Goal: Obtain resource: Download file/media

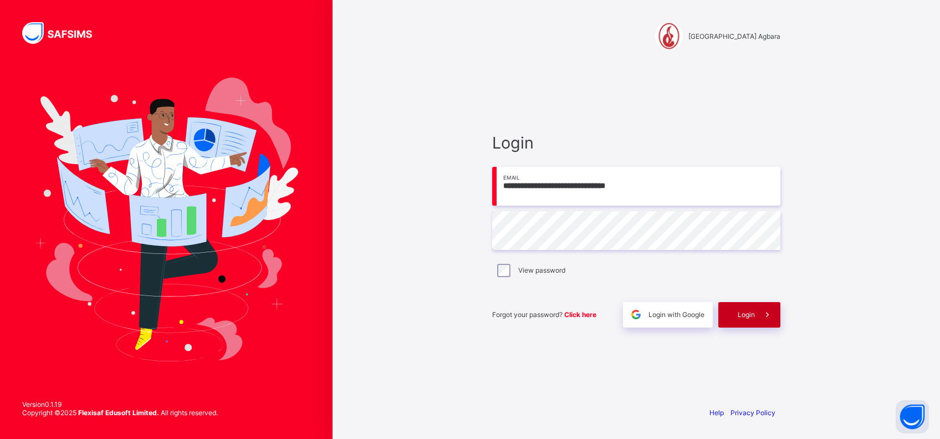
click at [744, 315] on span "Login" at bounding box center [746, 314] width 17 height 8
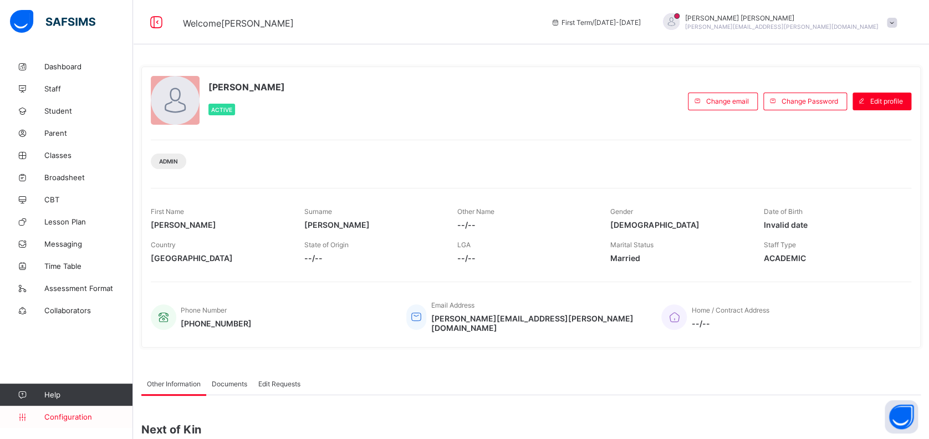
click at [77, 413] on span "Configuration" at bounding box center [88, 417] width 88 height 9
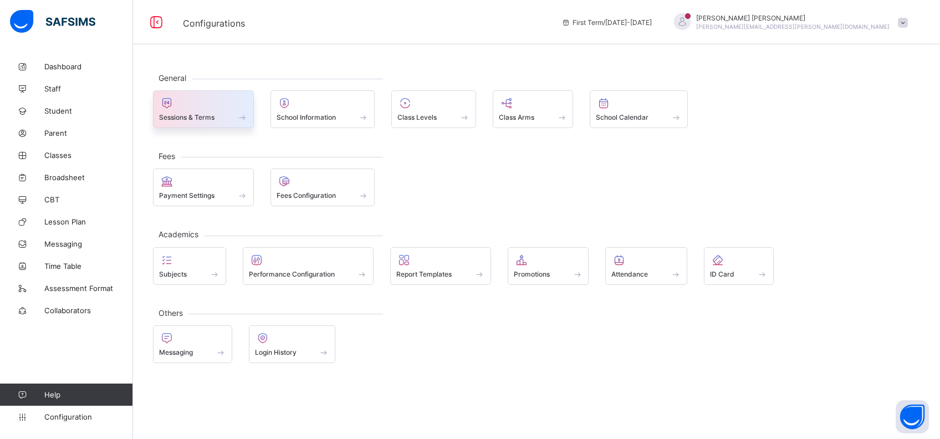
click at [165, 103] on icon at bounding box center [167, 102] width 16 height 13
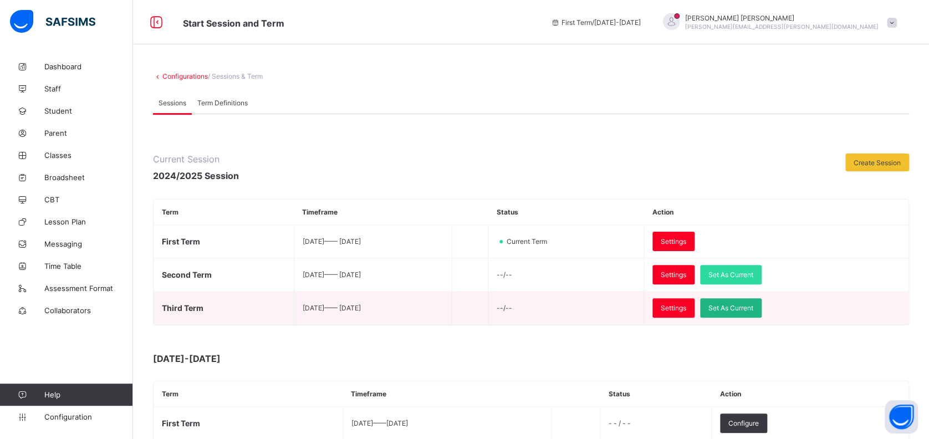
click at [754, 304] on span "Set As Current" at bounding box center [731, 308] width 45 height 8
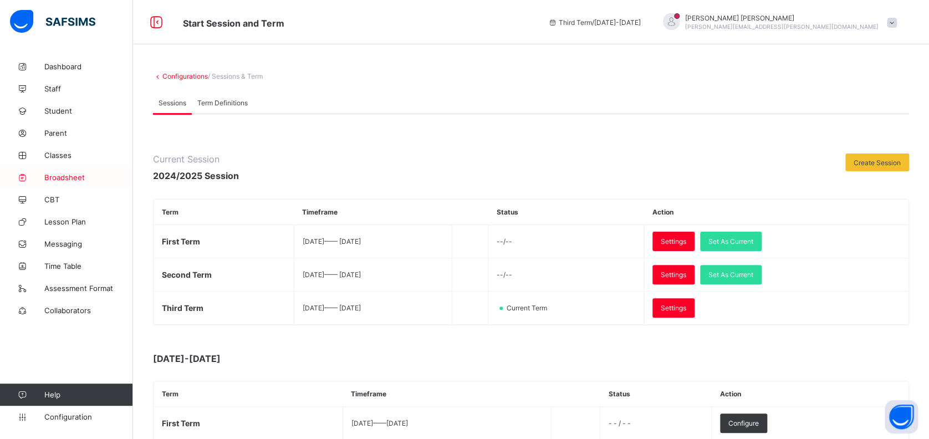
click at [64, 177] on span "Broadsheet" at bounding box center [88, 177] width 89 height 9
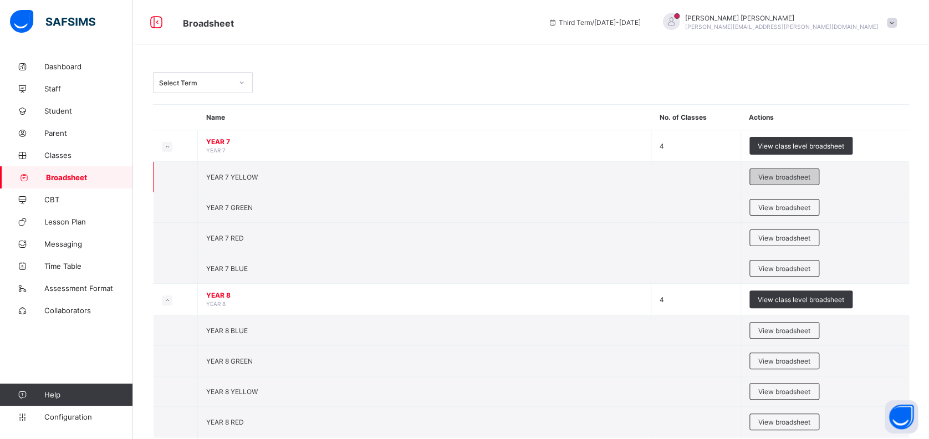
click at [783, 177] on span "View broadsheet" at bounding box center [785, 177] width 52 height 8
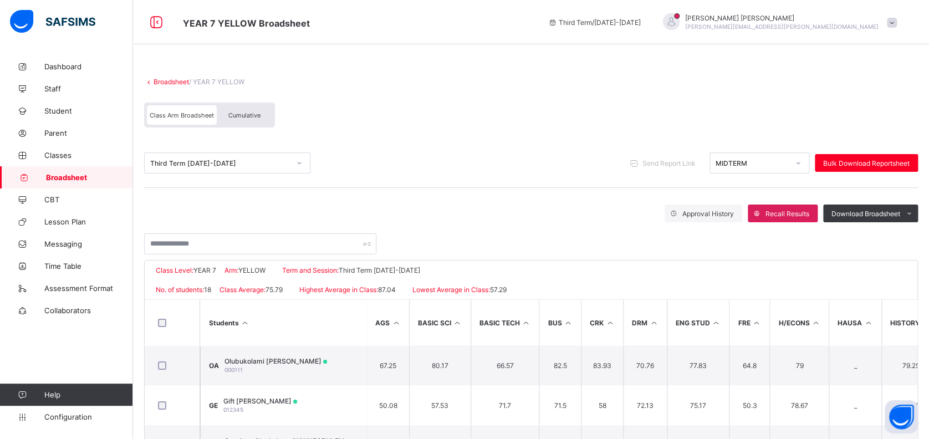
click at [248, 115] on span "Cumulative" at bounding box center [244, 115] width 32 height 8
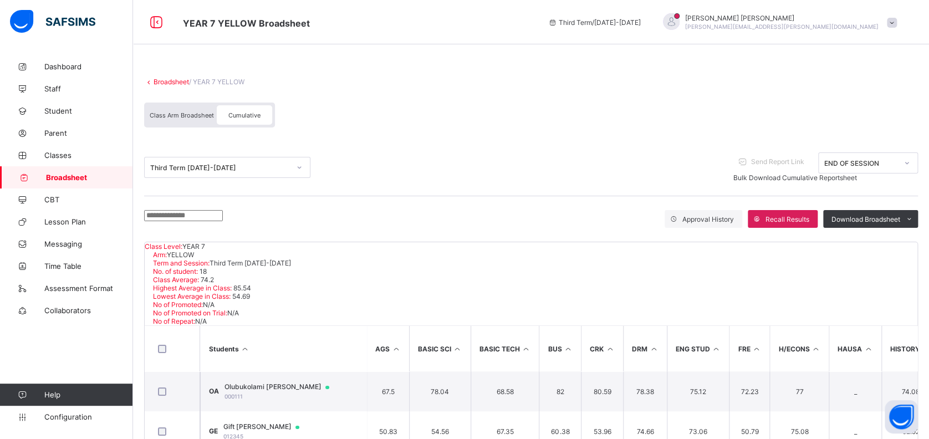
click at [223, 215] on input "text" at bounding box center [183, 215] width 79 height 11
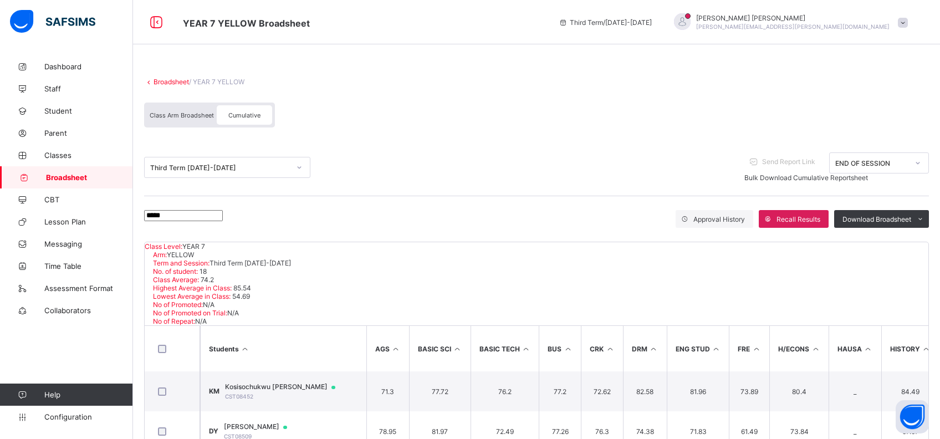
type input "**********"
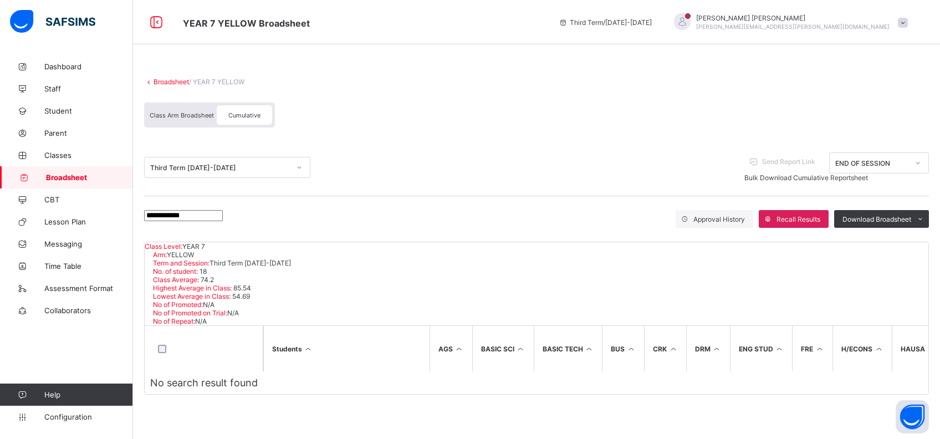
click at [459, 103] on div "Class Arm Broadsheet Cumulative" at bounding box center [536, 118] width 785 height 42
click at [58, 115] on span "Student" at bounding box center [88, 110] width 89 height 9
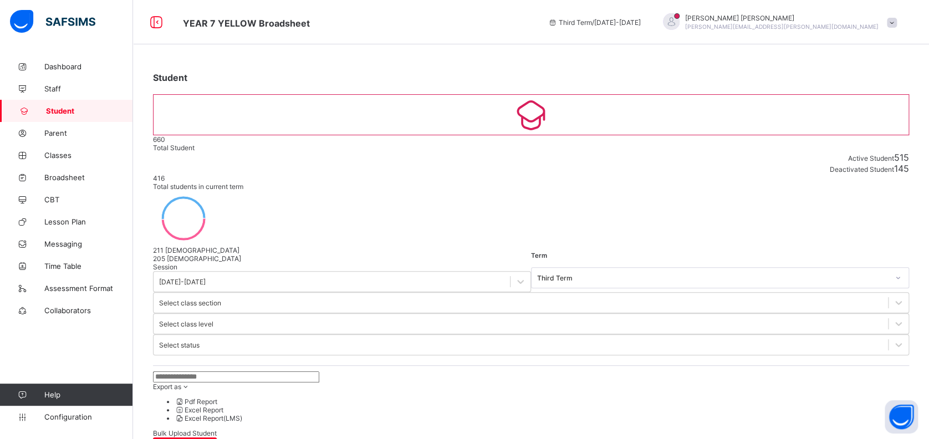
click at [237, 371] on input "text" at bounding box center [236, 376] width 166 height 11
type input "**********"
drag, startPoint x: 240, startPoint y: 248, endPoint x: 133, endPoint y: 226, distance: 109.3
click at [133, 226] on div "**********" at bounding box center [464, 414] width 929 height 829
click at [59, 155] on span "Classes" at bounding box center [88, 155] width 89 height 9
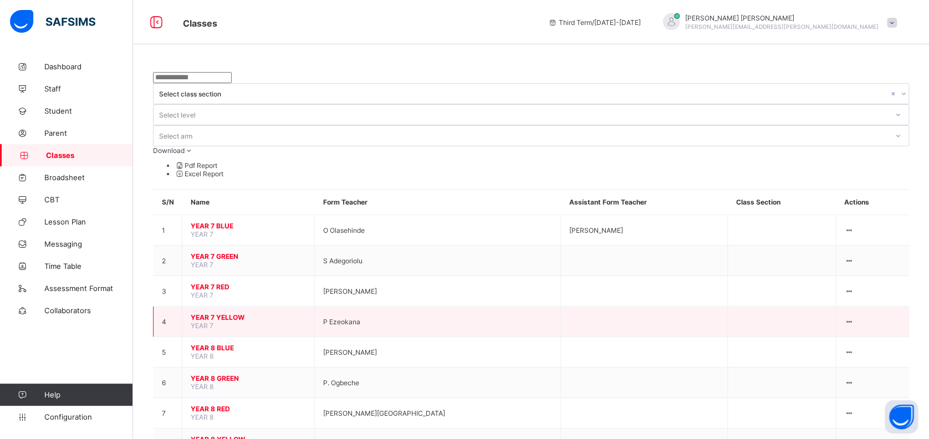
click at [228, 313] on span "YEAR 7 YELLOW" at bounding box center [248, 317] width 115 height 8
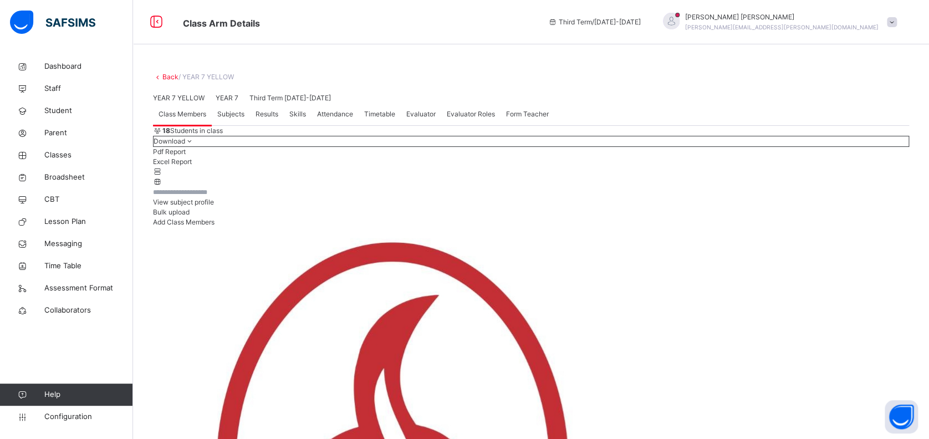
scroll to position [222, 0]
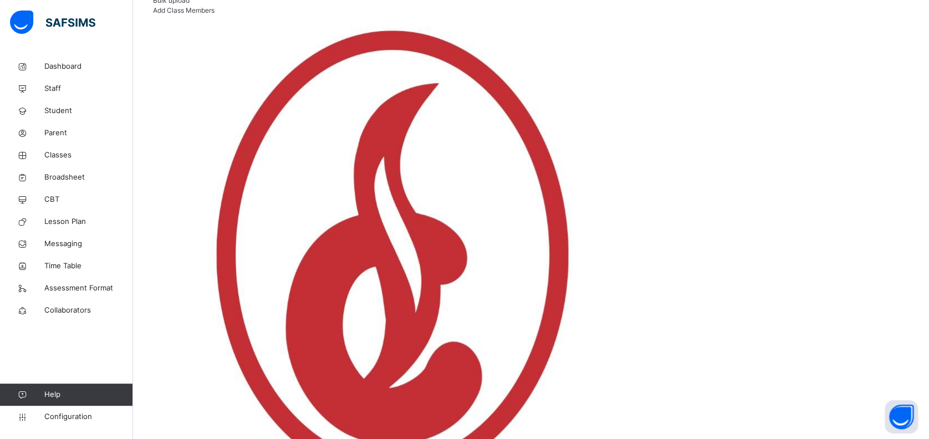
drag, startPoint x: 802, startPoint y: 231, endPoint x: 783, endPoint y: 252, distance: 27.9
copy div "View Profile Remove from Class Transfer Student"
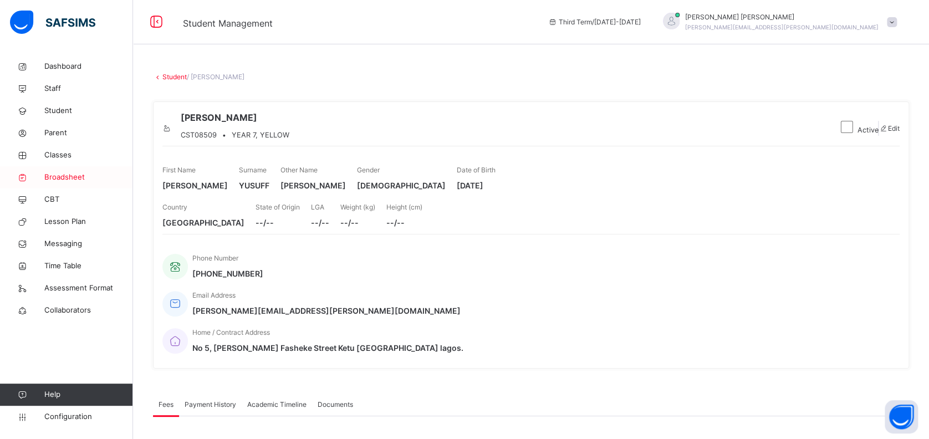
click at [58, 176] on span "Broadsheet" at bounding box center [88, 177] width 89 height 11
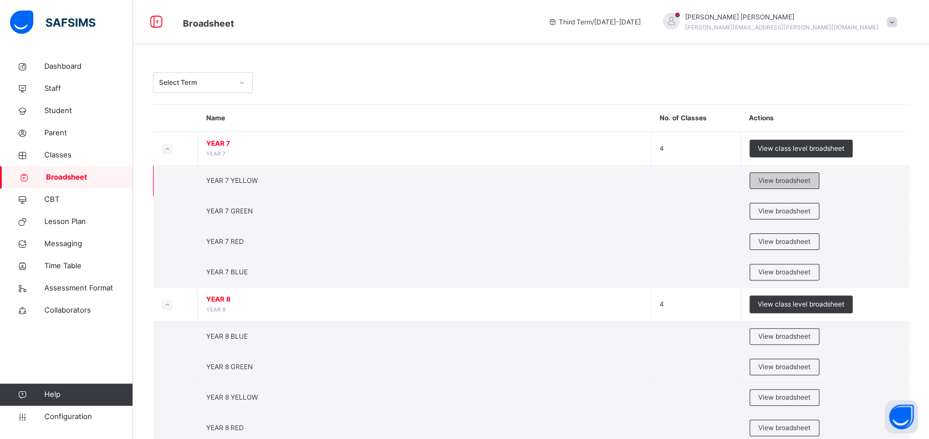
click at [788, 179] on span "View broadsheet" at bounding box center [785, 181] width 52 height 10
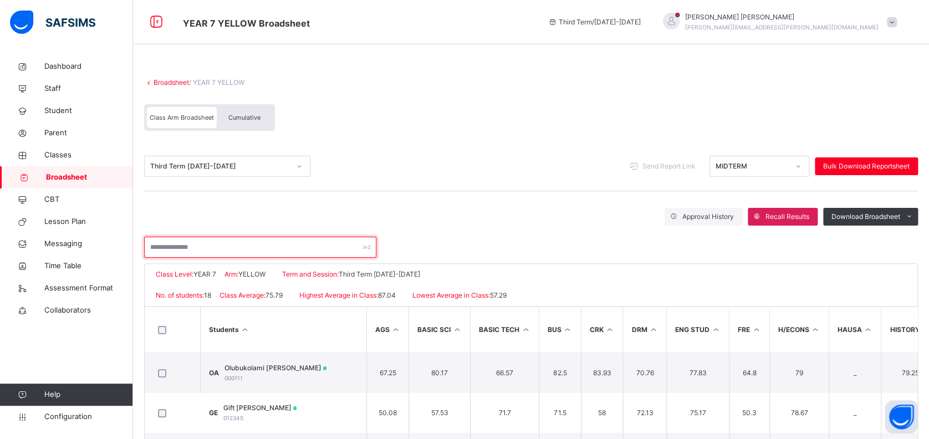
click at [263, 250] on input "text" at bounding box center [260, 247] width 232 height 21
type input "*****"
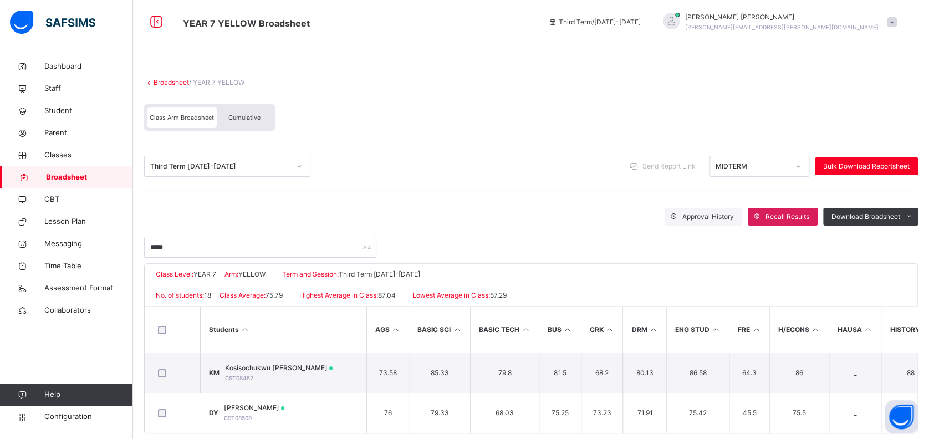
click at [507, 134] on div "Class Arm Broadsheet Cumulative" at bounding box center [531, 120] width 774 height 43
click at [248, 116] on span "Cumulative" at bounding box center [244, 118] width 32 height 8
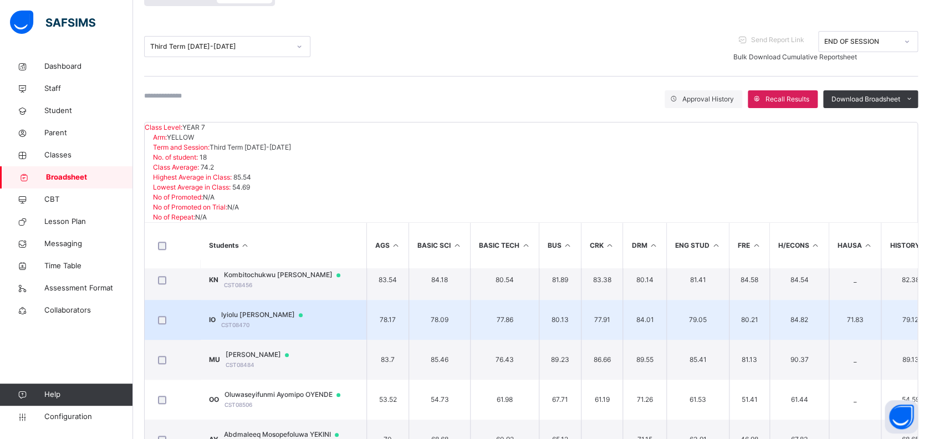
scroll to position [147, 0]
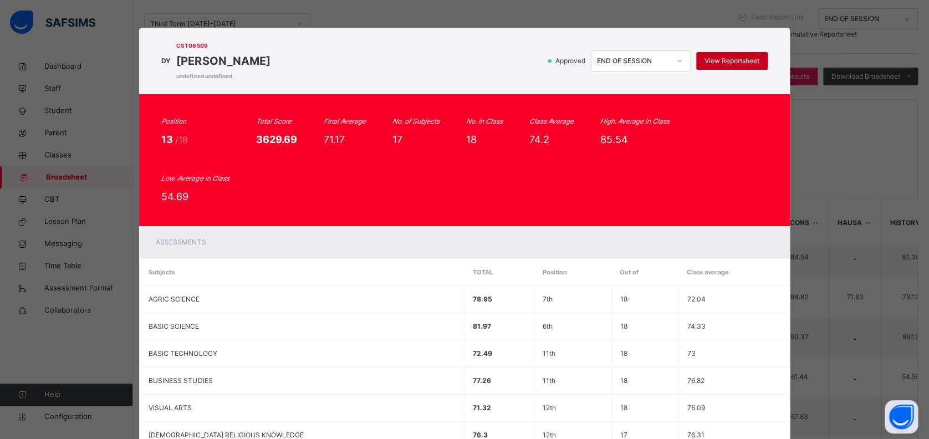
click at [722, 58] on span "View Reportsheet" at bounding box center [732, 61] width 55 height 10
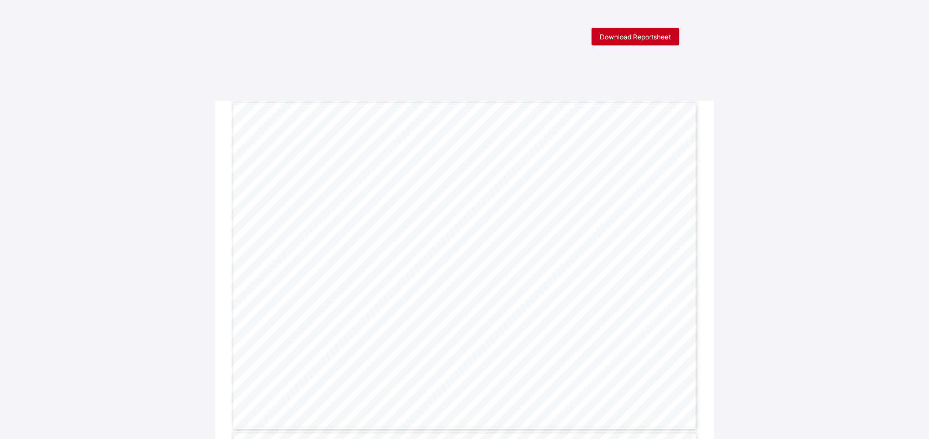
click at [631, 35] on span "Download Reportsheet" at bounding box center [635, 37] width 71 height 8
